Goal: Task Accomplishment & Management: Manage account settings

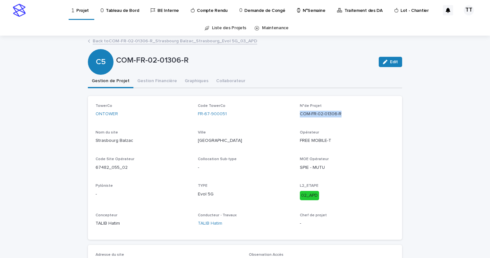
click at [152, 42] on link "Back to COM-FR-02-01306-R_Strasbourg Balzac_Strasbourg_Evol 5G_03_APD" at bounding box center [175, 40] width 165 height 7
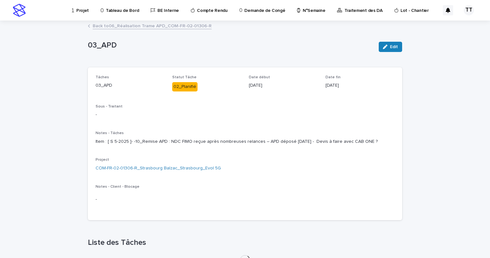
click at [144, 28] on link "Back to 06_Réalisation [PERSON_NAME] APD_COM-FR-02-01306-R" at bounding box center [152, 25] width 119 height 7
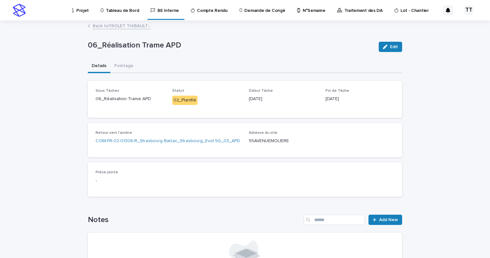
click at [101, 24] on link "Back to TROLET THIBAULT--" at bounding box center [122, 25] width 58 height 7
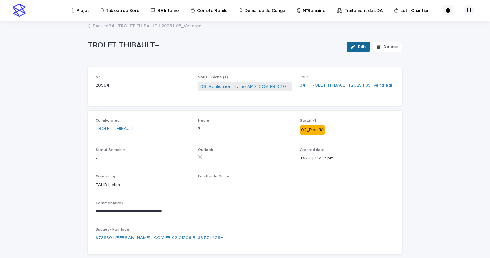
click at [353, 47] on icon "button" at bounding box center [353, 47] width 4 height 4
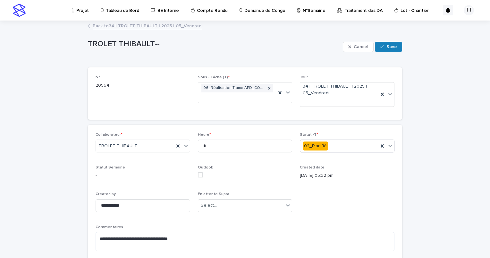
click at [340, 146] on div "02_Planifié" at bounding box center [339, 146] width 78 height 11
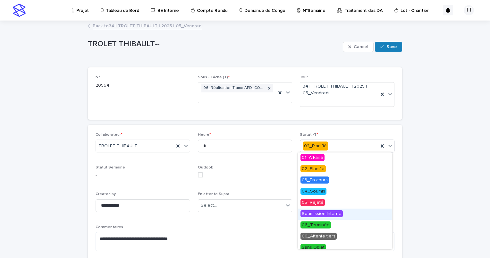
click at [332, 212] on span "Soumission Interne" at bounding box center [322, 213] width 42 height 7
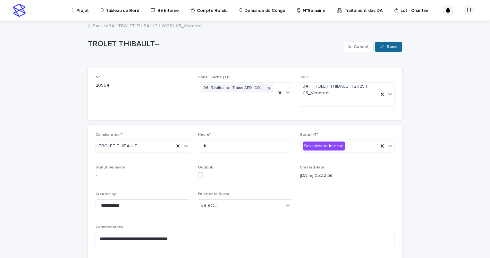
click at [393, 47] on span "Save" at bounding box center [392, 47] width 11 height 4
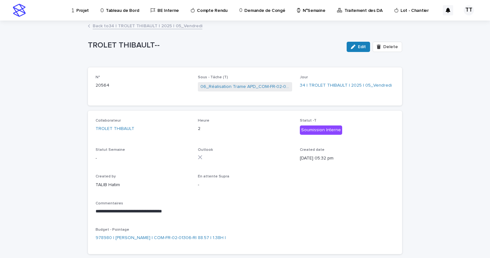
click at [135, 24] on link "Back to 34 | TROLET [PERSON_NAME] | 2025 | 05_Vendredi" at bounding box center [148, 25] width 110 height 7
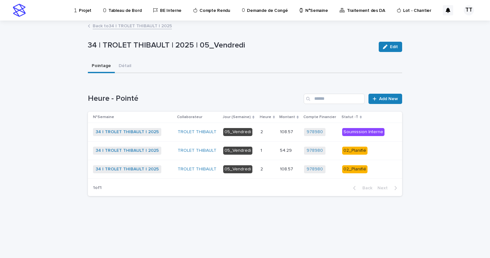
click at [113, 28] on link "Back to 34 | TROLET [PERSON_NAME] | 2025" at bounding box center [132, 25] width 79 height 7
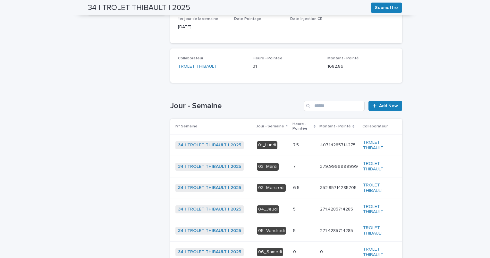
scroll to position [176, 0]
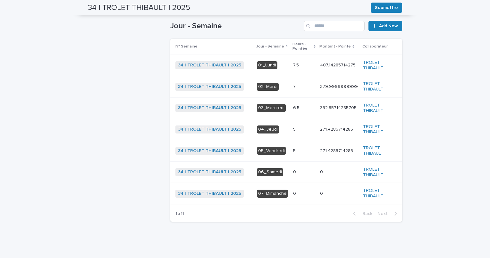
click at [297, 128] on p at bounding box center [304, 129] width 22 height 5
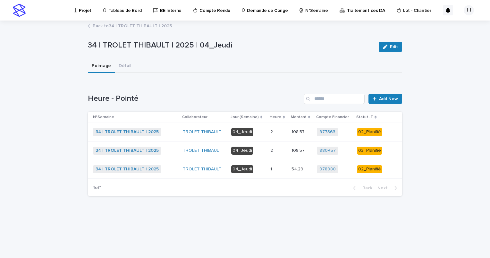
click at [289, 167] on td "54.29 54.29" at bounding box center [301, 169] width 25 height 19
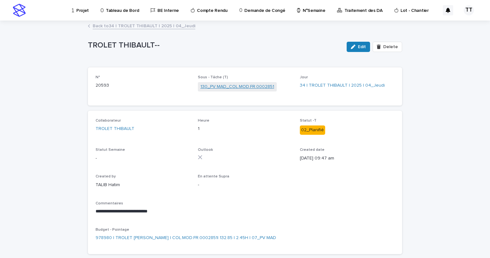
click at [234, 87] on link "130_PV MAD_COL.MOD.FR.0002851" at bounding box center [238, 86] width 74 height 7
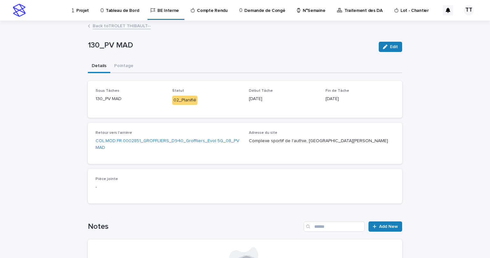
click at [119, 27] on link "Back to TROLET THIBAULT--" at bounding box center [122, 25] width 58 height 7
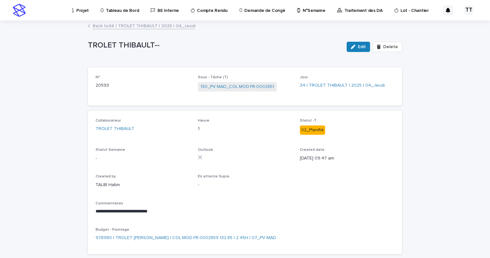
click at [140, 27] on link "Back to 34 | TROLET [PERSON_NAME] | 2025 | 04_Jeudi" at bounding box center [144, 25] width 103 height 7
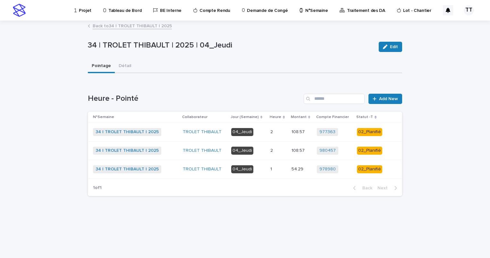
click at [273, 151] on p "2" at bounding box center [273, 150] width 4 height 7
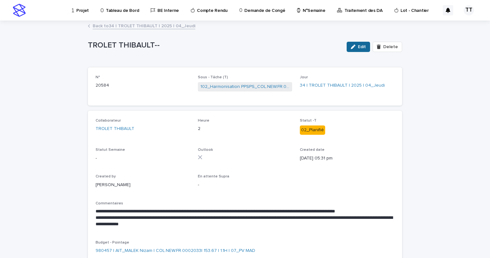
click at [357, 48] on button "Edit" at bounding box center [358, 47] width 23 height 10
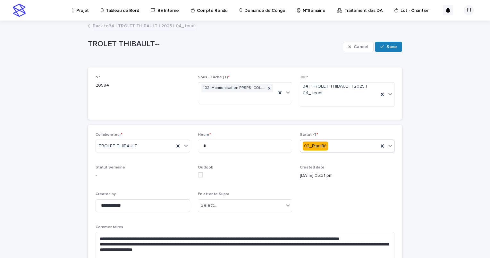
click at [349, 143] on div "02_Planifié" at bounding box center [339, 146] width 78 height 11
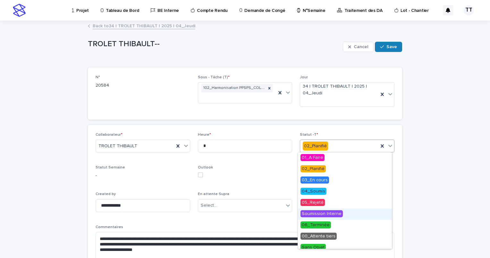
click at [329, 214] on span "Soumission Interne" at bounding box center [322, 213] width 42 height 7
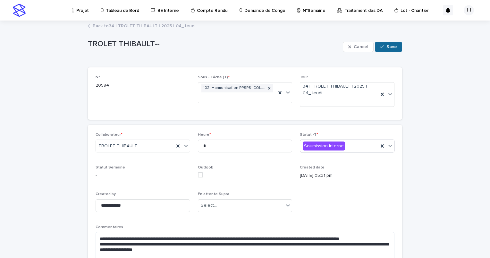
click at [394, 47] on span "Save" at bounding box center [392, 47] width 11 height 4
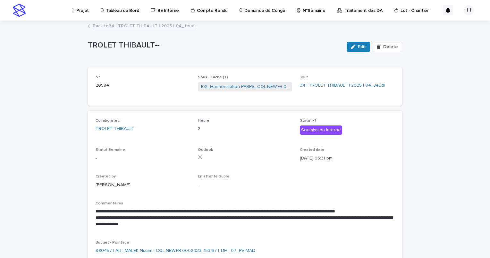
click at [122, 24] on link "Back to 34 | TROLET [PERSON_NAME] | 2025 | 04_Jeudi" at bounding box center [144, 25] width 103 height 7
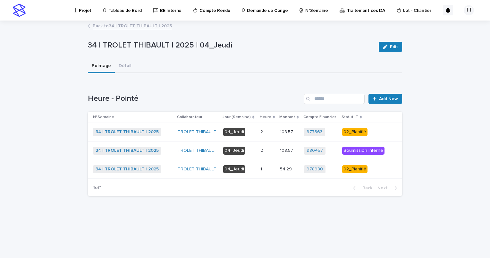
click at [261, 127] on div "2 2" at bounding box center [268, 132] width 15 height 11
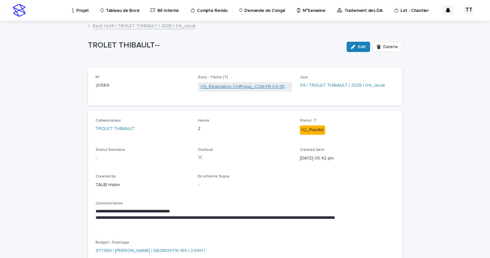
click at [257, 88] on link "09_Réalisation Chiffrage_COM-FR-04-2883979" at bounding box center [246, 86] width 90 height 7
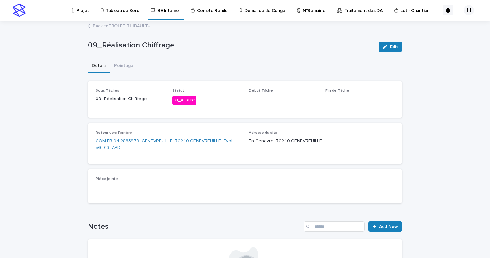
click at [127, 26] on link "Back to TROLET THIBAULT--" at bounding box center [122, 25] width 58 height 7
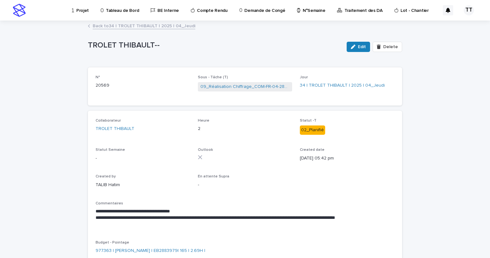
click at [132, 27] on link "Back to 34 | TROLET [PERSON_NAME] | 2025 | 04_Jeudi" at bounding box center [144, 25] width 103 height 7
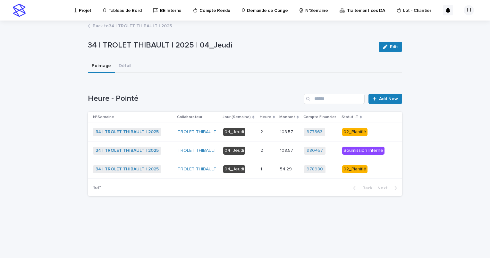
click at [277, 171] on td "1 1" at bounding box center [268, 169] width 20 height 19
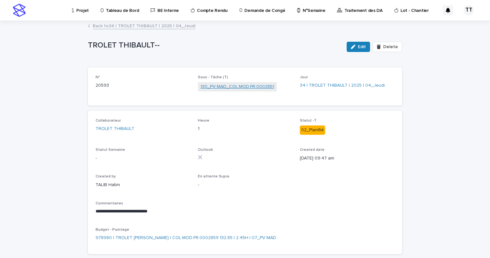
click at [241, 86] on link "130_PV MAD_COL.MOD.FR.0002851" at bounding box center [238, 86] width 74 height 7
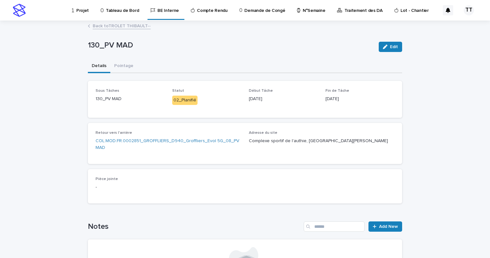
click at [127, 22] on link "Back to TROLET THIBAULT--" at bounding box center [122, 25] width 58 height 7
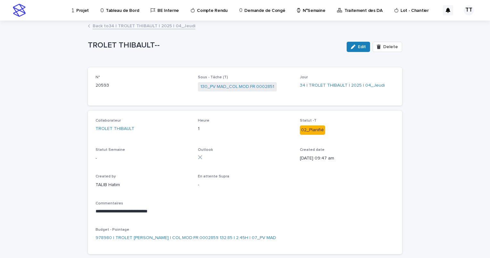
click at [130, 24] on link "Back to 34 | TROLET [PERSON_NAME] | 2025 | 04_Jeudi" at bounding box center [144, 25] width 103 height 7
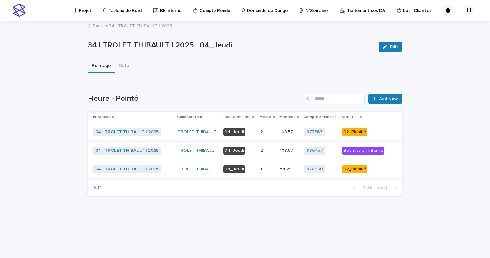
click at [255, 168] on p "04_Jeudi" at bounding box center [239, 169] width 32 height 8
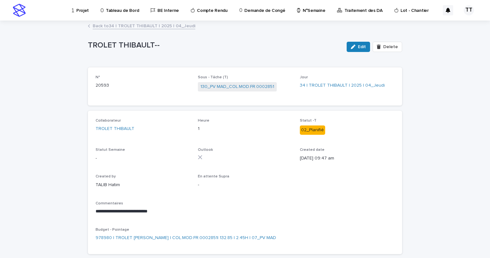
click at [255, 162] on div "Outlook" at bounding box center [245, 156] width 95 height 17
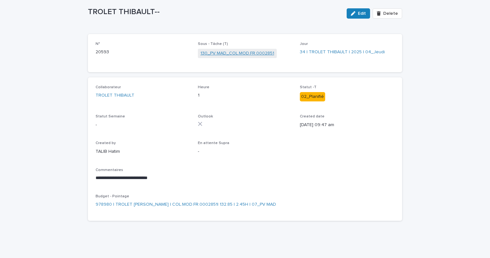
click at [229, 50] on link "130_PV MAD_COL.MOD.FR.0002851" at bounding box center [238, 53] width 74 height 7
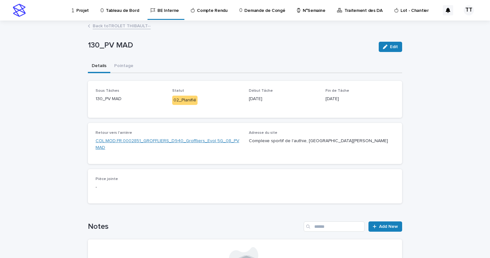
click at [196, 142] on link "COL.MOD.FR.0002851_GROFFLIERS_D940_Groffliers_Evol 5G_08_PV MAD" at bounding box center [169, 144] width 146 height 13
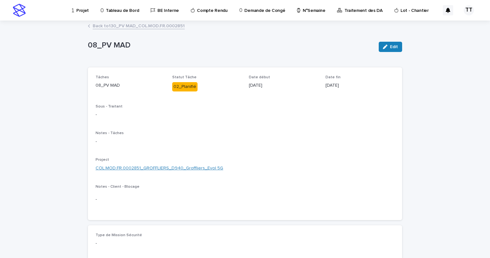
scroll to position [32, 0]
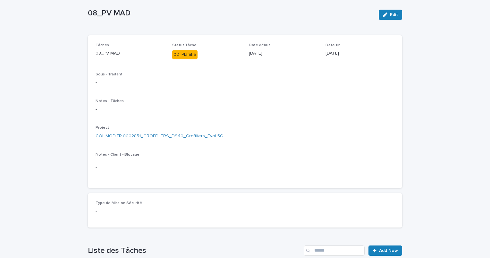
click at [171, 135] on link "COL.MOD.FR.0002851_GROFFLIERS_D940_Groffliers_Evol 5G" at bounding box center [160, 136] width 128 height 7
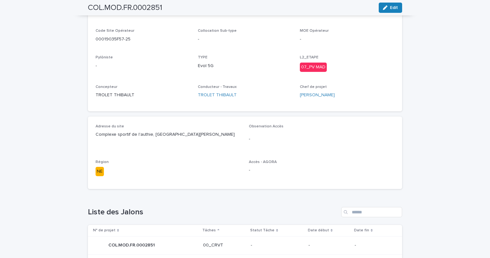
scroll to position [32, 0]
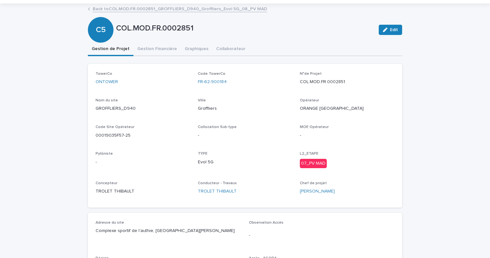
drag, startPoint x: 11, startPoint y: 125, endPoint x: 0, endPoint y: 125, distance: 10.9
click at [137, 158] on div "-" at bounding box center [143, 162] width 95 height 8
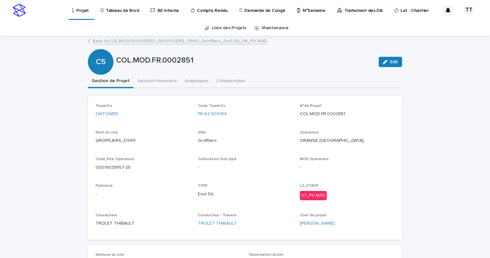
click at [143, 39] on link "Back to COL.MOD.FR.0002851_GROFFLIERS_D940_Groffliers_Evol 5G_08_PV MAD" at bounding box center [180, 40] width 175 height 7
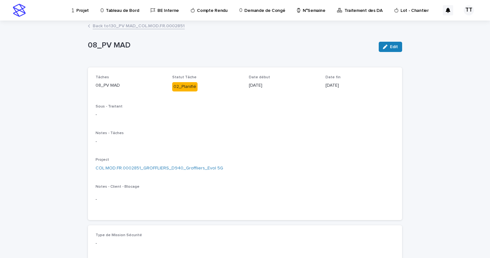
click at [137, 28] on link "Back to 130_PV MAD_COL.MOD.FR.0002851" at bounding box center [139, 25] width 92 height 7
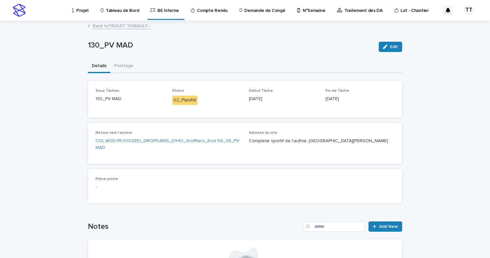
click at [129, 26] on link "Back to TROLET THIBAULT--" at bounding box center [122, 25] width 58 height 7
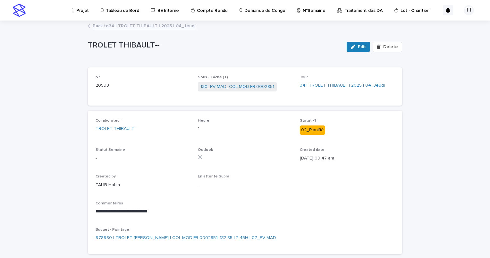
click at [141, 28] on link "Back to 34 | TROLET [PERSON_NAME] | 2025 | 04_Jeudi" at bounding box center [144, 25] width 103 height 7
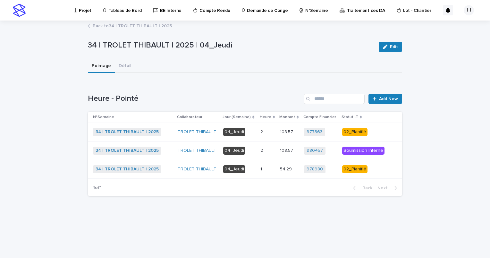
click at [275, 167] on p at bounding box center [268, 169] width 15 height 5
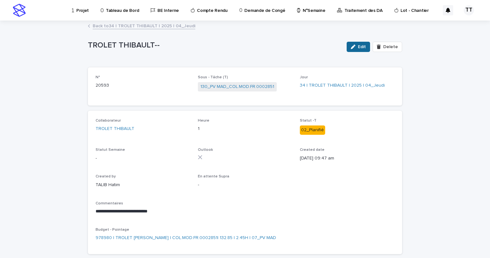
click at [354, 42] on button "Edit" at bounding box center [358, 47] width 23 height 10
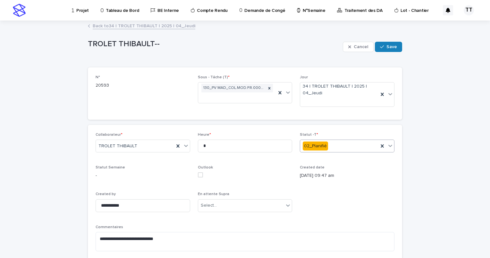
click at [340, 146] on div "02_Planifié" at bounding box center [339, 146] width 78 height 11
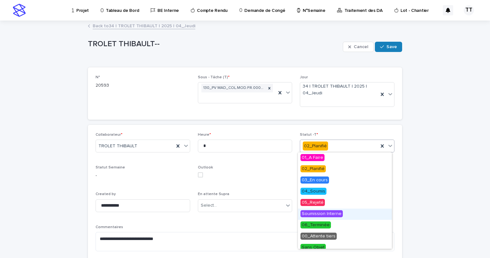
click at [333, 216] on span "Soumission Interne" at bounding box center [322, 213] width 42 height 7
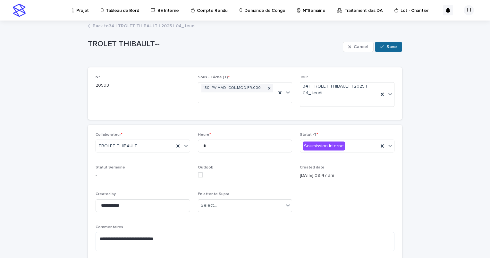
click at [389, 46] on span "Save" at bounding box center [392, 47] width 11 height 4
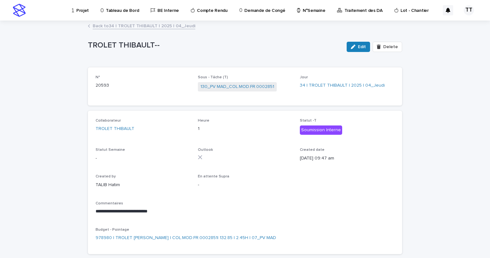
click at [119, 26] on link "Back to 34 | TROLET [PERSON_NAME] | 2025 | 04_Jeudi" at bounding box center [144, 25] width 103 height 7
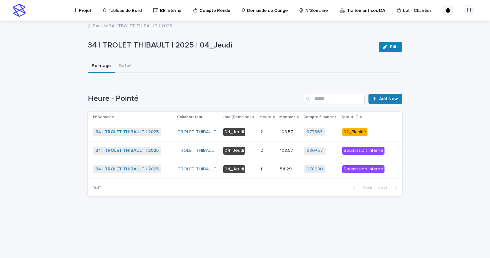
click at [263, 136] on div "2 2" at bounding box center [268, 132] width 15 height 11
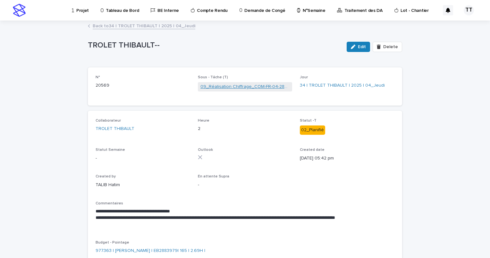
click at [233, 85] on link "09_Réalisation Chiffrage_COM-FR-04-2883979" at bounding box center [246, 86] width 90 height 7
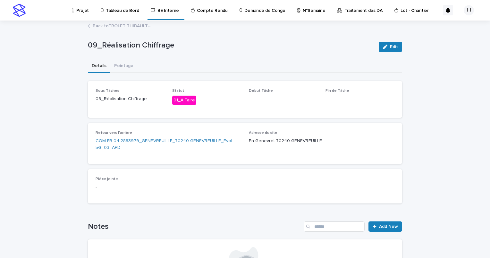
click at [130, 26] on link "Back to TROLET THIBAULT--" at bounding box center [122, 25] width 58 height 7
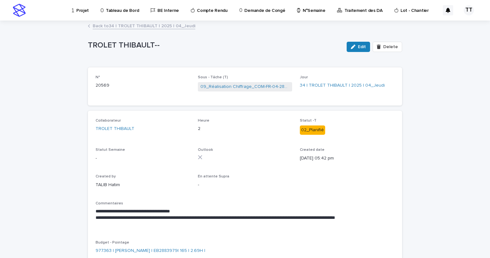
click at [127, 28] on link "Back to 34 | TROLET [PERSON_NAME] | 2025 | 04_Jeudi" at bounding box center [144, 25] width 103 height 7
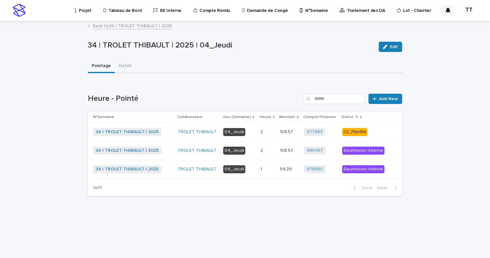
click at [152, 25] on link "Back to 34 | TROLET [PERSON_NAME] | 2025" at bounding box center [132, 25] width 79 height 7
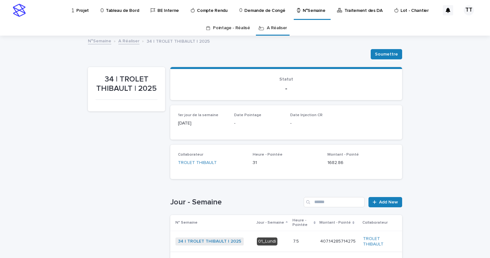
scroll to position [160, 0]
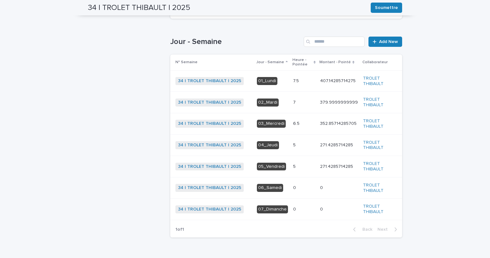
click at [293, 167] on p at bounding box center [304, 166] width 22 height 5
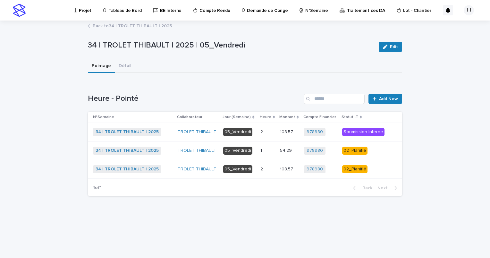
click at [277, 151] on td "1 1" at bounding box center [268, 150] width 20 height 19
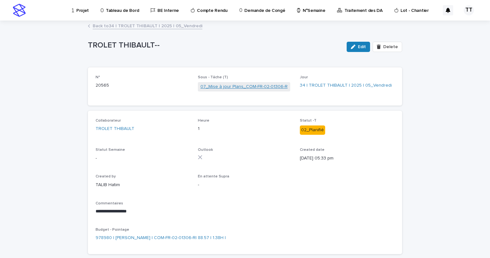
click at [236, 89] on link "07_Mise à jour Plans_COM-FR-02-01306-R" at bounding box center [244, 86] width 87 height 7
